Goal: Check status

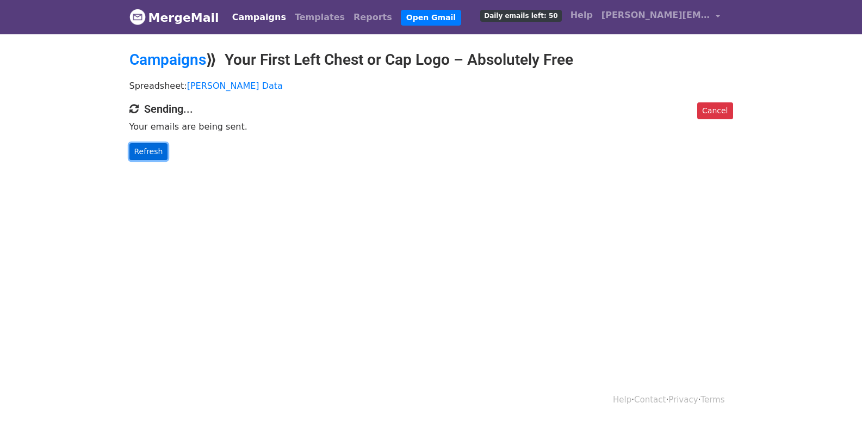
click at [150, 151] on link "Refresh" at bounding box center [148, 151] width 39 height 17
click at [156, 151] on link "Refresh" at bounding box center [148, 151] width 39 height 17
